Goal: Find specific page/section: Locate a particular part of the current website

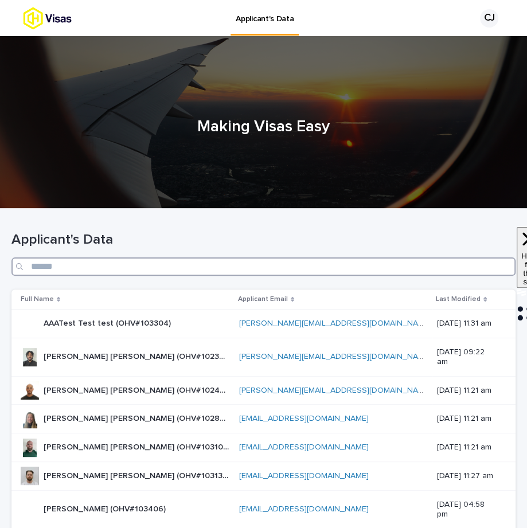
click at [344, 269] on input "Search" at bounding box center [263, 266] width 504 height 18
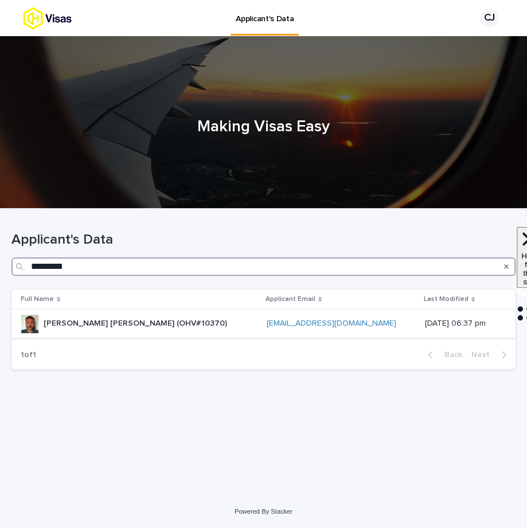
type input "*********"
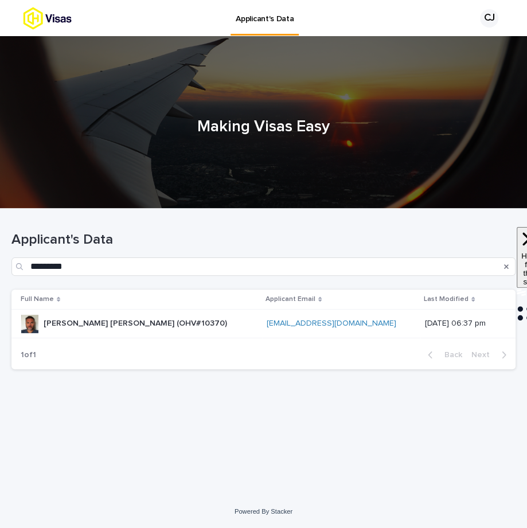
click at [109, 320] on p "[PERSON_NAME] [PERSON_NAME] (OHV#10370)" at bounding box center [137, 322] width 186 height 12
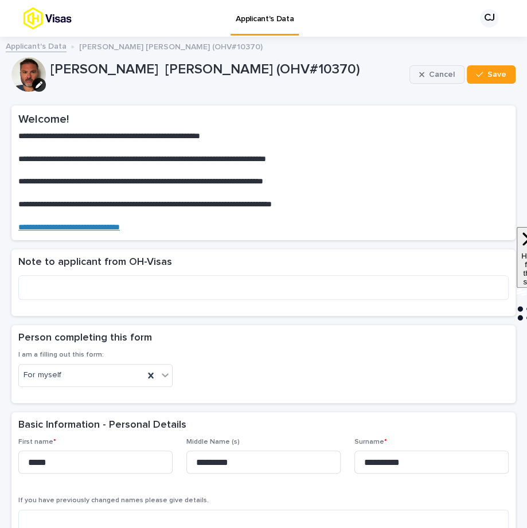
click at [442, 70] on span "Cancel" at bounding box center [442, 74] width 26 height 8
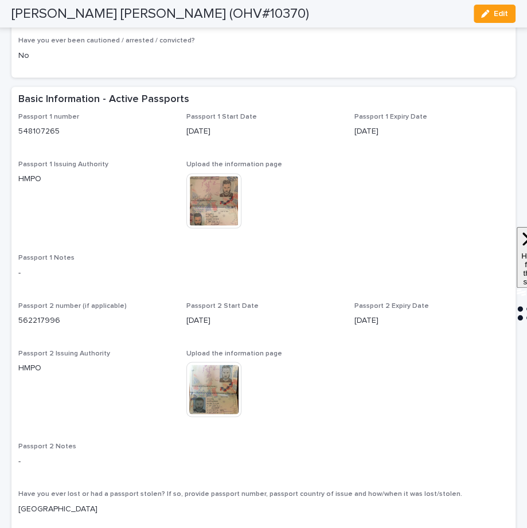
scroll to position [986, 0]
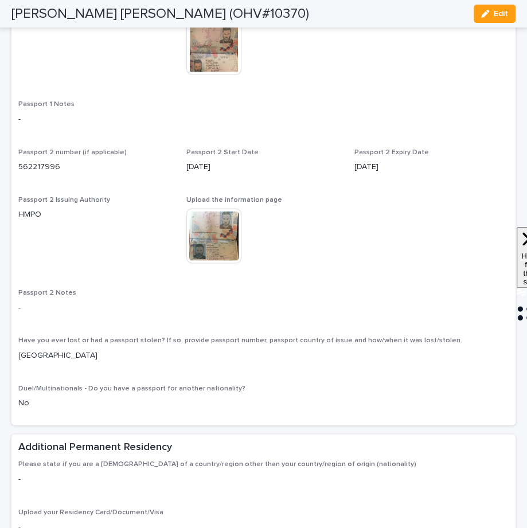
click at [221, 258] on img at bounding box center [213, 235] width 55 height 55
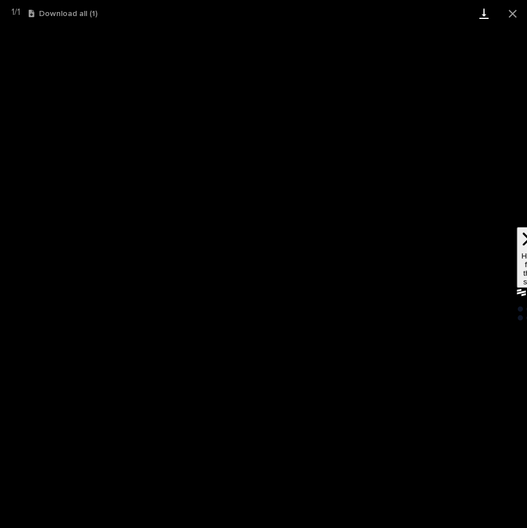
click at [485, 12] on link "Download" at bounding box center [483, 13] width 29 height 27
click at [514, 13] on button "Close gallery" at bounding box center [512, 13] width 29 height 27
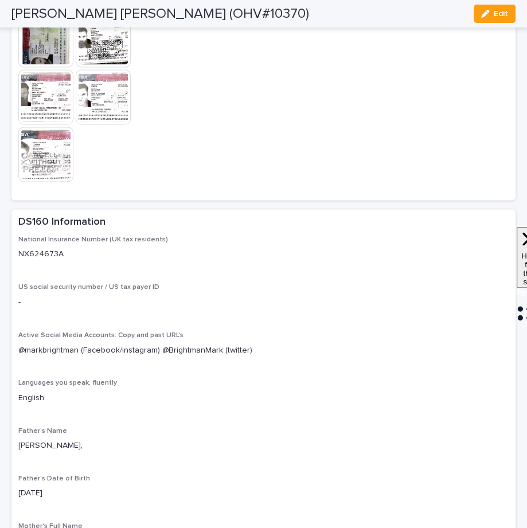
scroll to position [2860, 0]
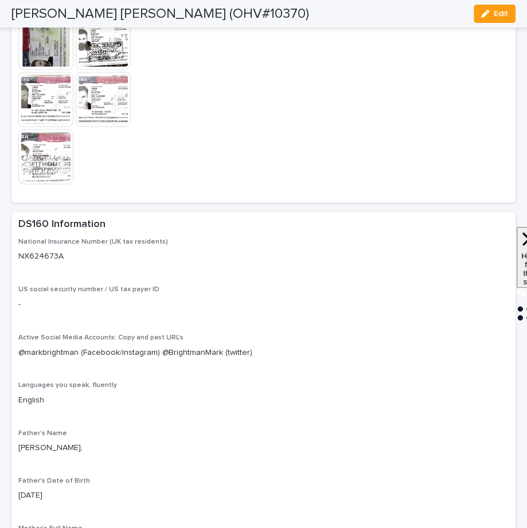
click at [44, 69] on img at bounding box center [45, 41] width 55 height 55
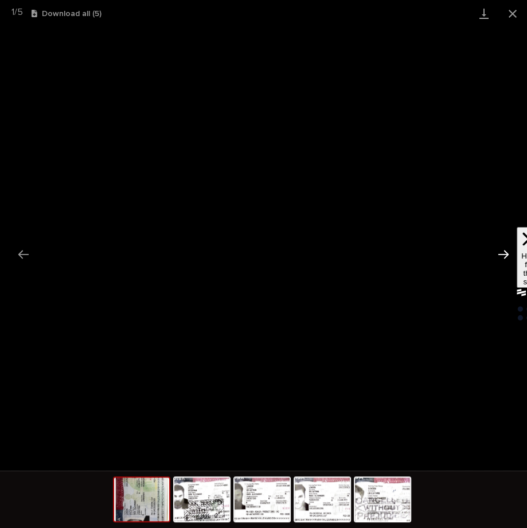
click at [504, 257] on button "Next slide" at bounding box center [503, 254] width 24 height 22
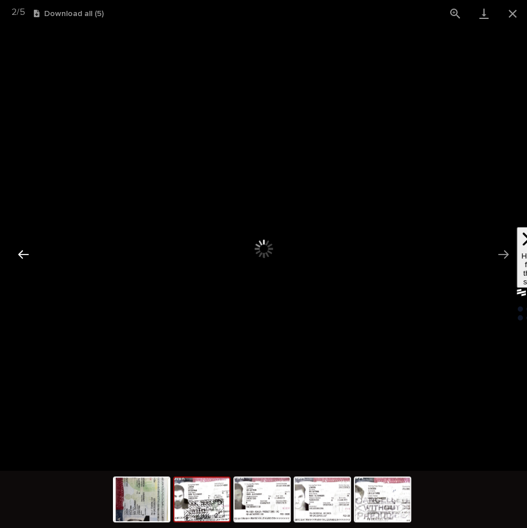
click at [29, 250] on button "Previous slide" at bounding box center [23, 254] width 24 height 22
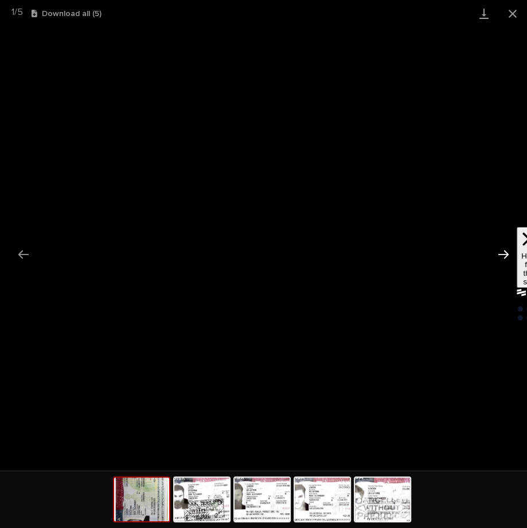
click at [507, 258] on button "Next slide" at bounding box center [503, 254] width 24 height 22
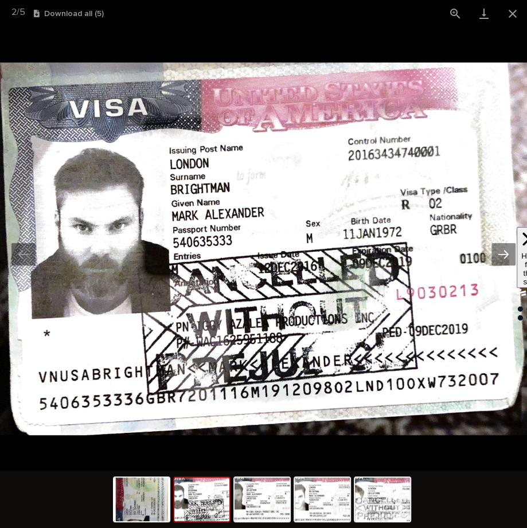
click at [507, 258] on button "Next slide" at bounding box center [503, 254] width 24 height 22
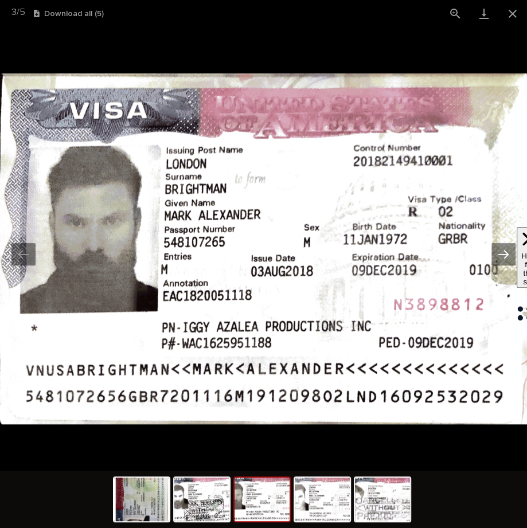
click at [507, 258] on button "Next slide" at bounding box center [503, 254] width 24 height 22
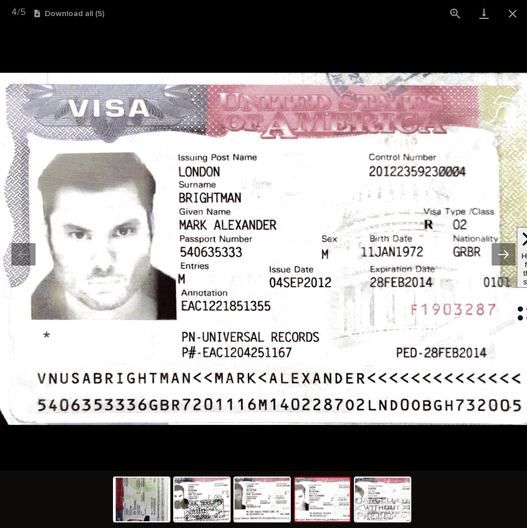
click at [507, 258] on button "Next slide" at bounding box center [503, 254] width 24 height 22
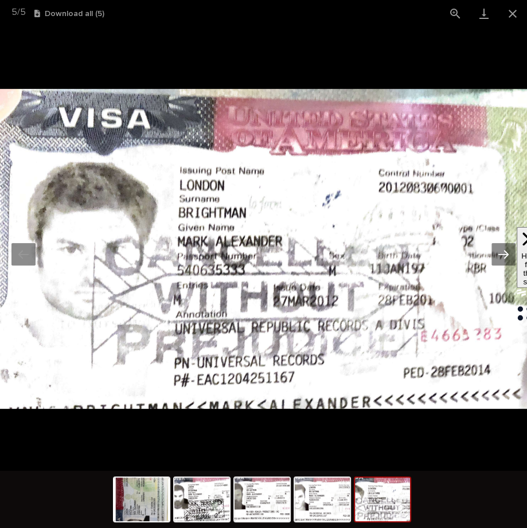
click at [507, 258] on button "Next slide" at bounding box center [503, 254] width 24 height 22
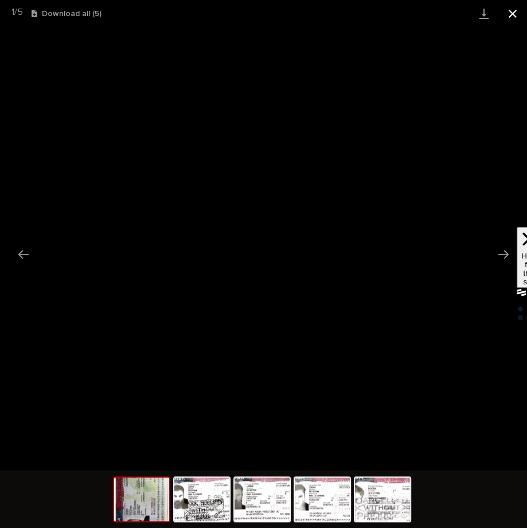
click at [507, 18] on button "Close gallery" at bounding box center [512, 13] width 29 height 27
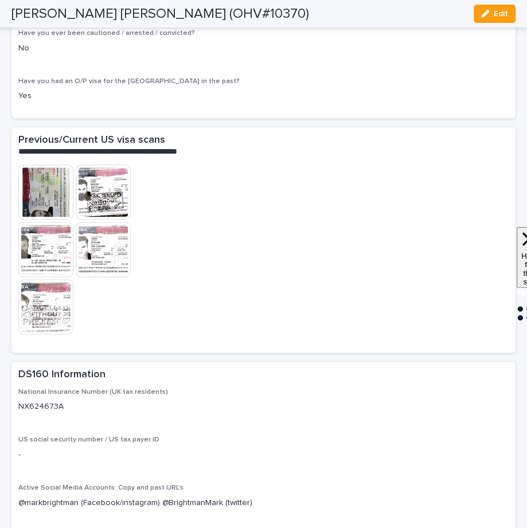
scroll to position [2677, 0]
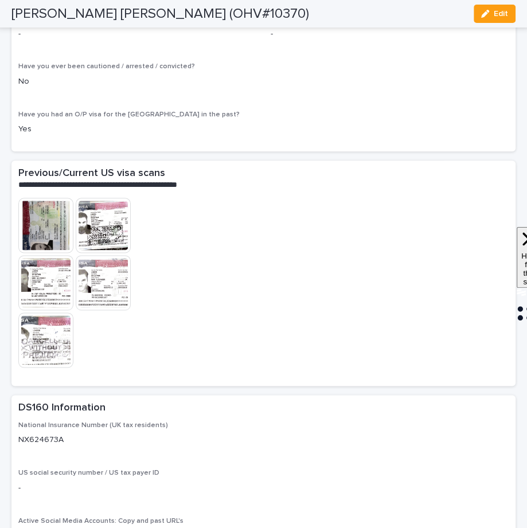
click at [44, 253] on img at bounding box center [45, 225] width 55 height 55
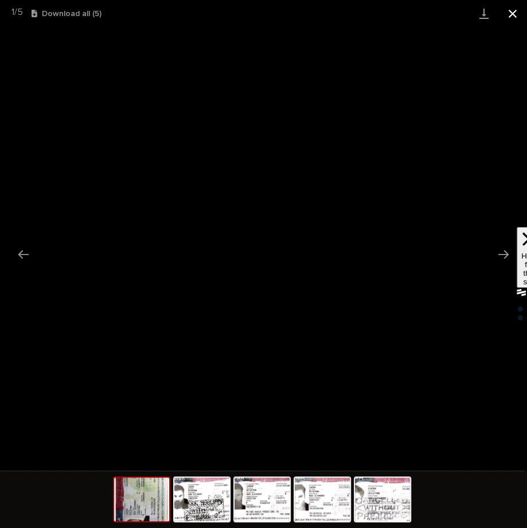
click at [505, 13] on button "Close gallery" at bounding box center [512, 13] width 29 height 27
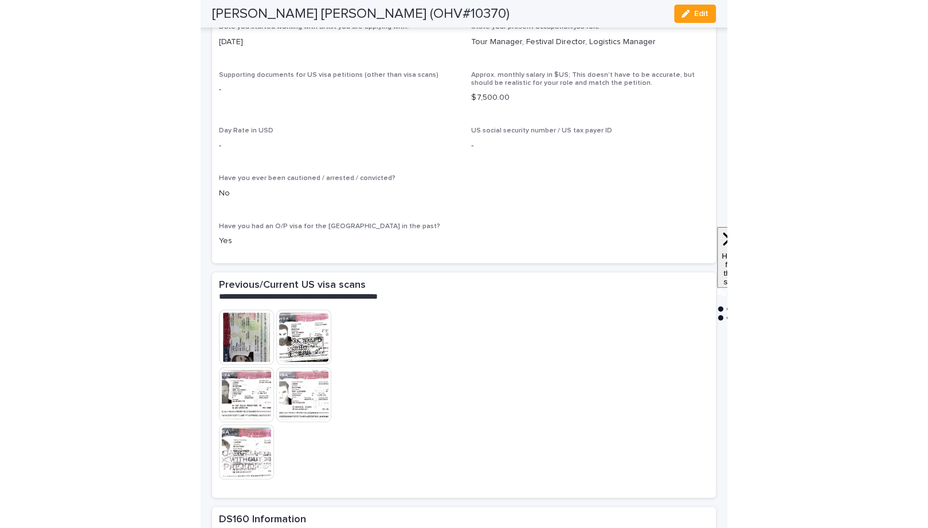
scroll to position [2762, 0]
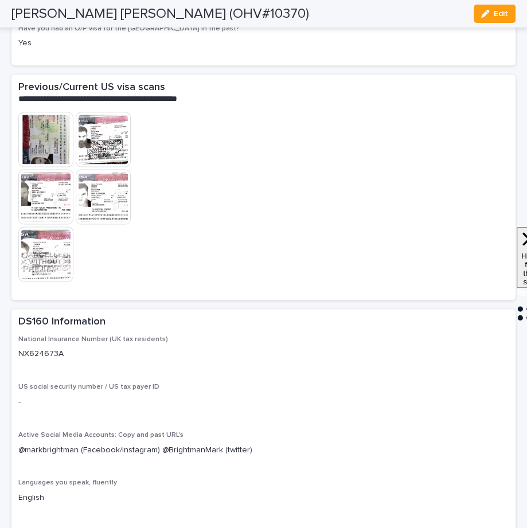
click at [48, 167] on img at bounding box center [45, 139] width 55 height 55
